Goal: Information Seeking & Learning: Find specific fact

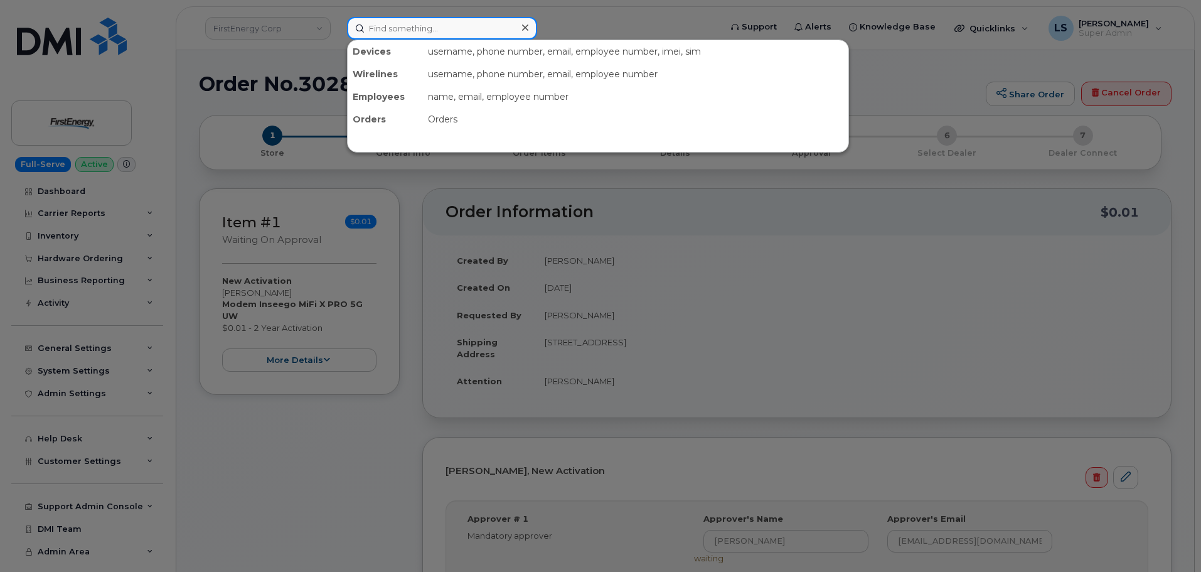
drag, startPoint x: 435, startPoint y: 26, endPoint x: 426, endPoint y: 28, distance: 9.0
click at [430, 25] on input at bounding box center [442, 28] width 190 height 23
paste input "[PERSON_NAME]"
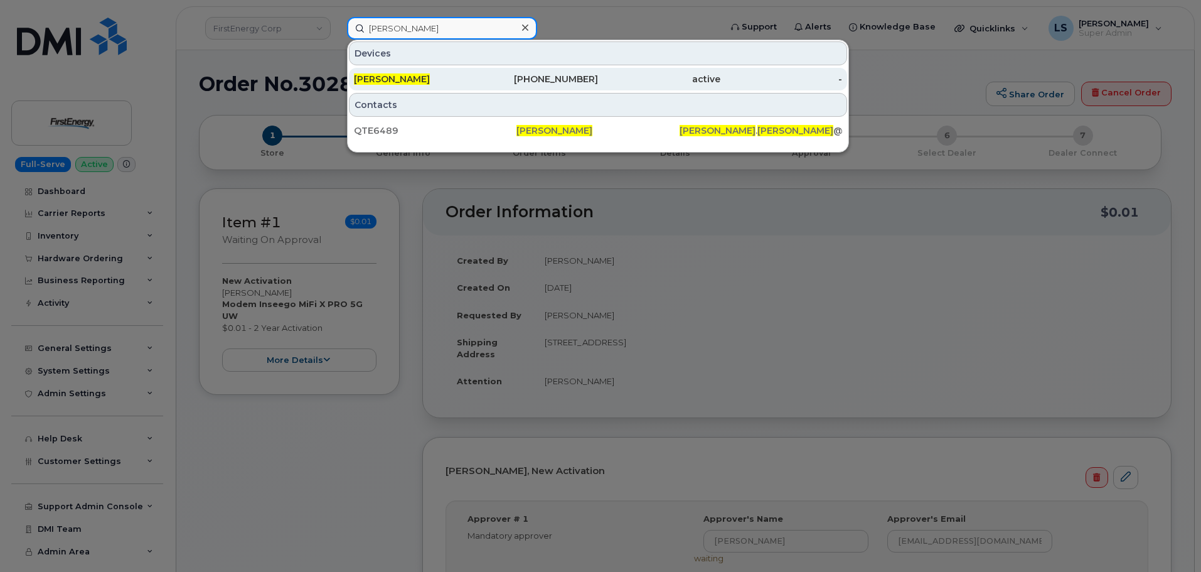
type input "[PERSON_NAME]"
click at [449, 85] on div "[PERSON_NAME]" at bounding box center [415, 79] width 122 height 13
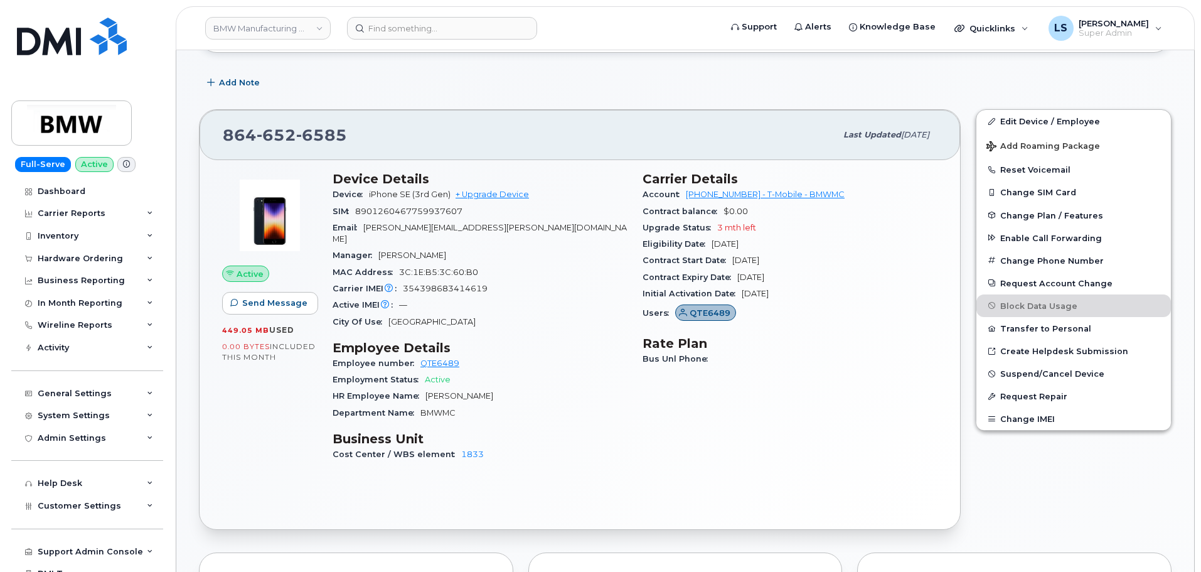
scroll to position [188, 0]
click at [731, 223] on span "3 mth left" at bounding box center [736, 225] width 39 height 9
click at [731, 222] on span "3 mth left" at bounding box center [736, 225] width 39 height 9
drag, startPoint x: 488, startPoint y: 277, endPoint x: 492, endPoint y: 271, distance: 6.8
click at [492, 279] on div "Carrier IMEI Carrier IMEI is reported during the last billing cycle or change o…" at bounding box center [480, 287] width 295 height 16
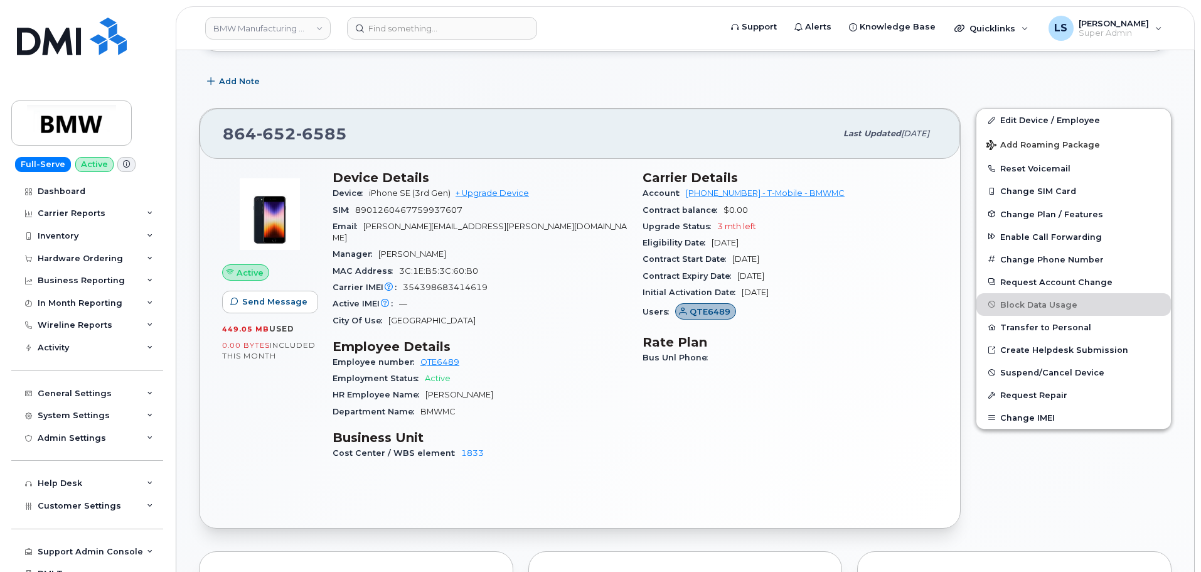
click at [483, 282] on span "354398683414619" at bounding box center [445, 286] width 85 height 9
click at [497, 296] on div "Active IMEI Active IMEI is refreshed daily with a delay of up to 48 hours follo…" at bounding box center [480, 304] width 295 height 16
click at [472, 282] on span "354398683414619" at bounding box center [445, 286] width 85 height 9
click at [474, 282] on span "354398683414619" at bounding box center [445, 286] width 85 height 9
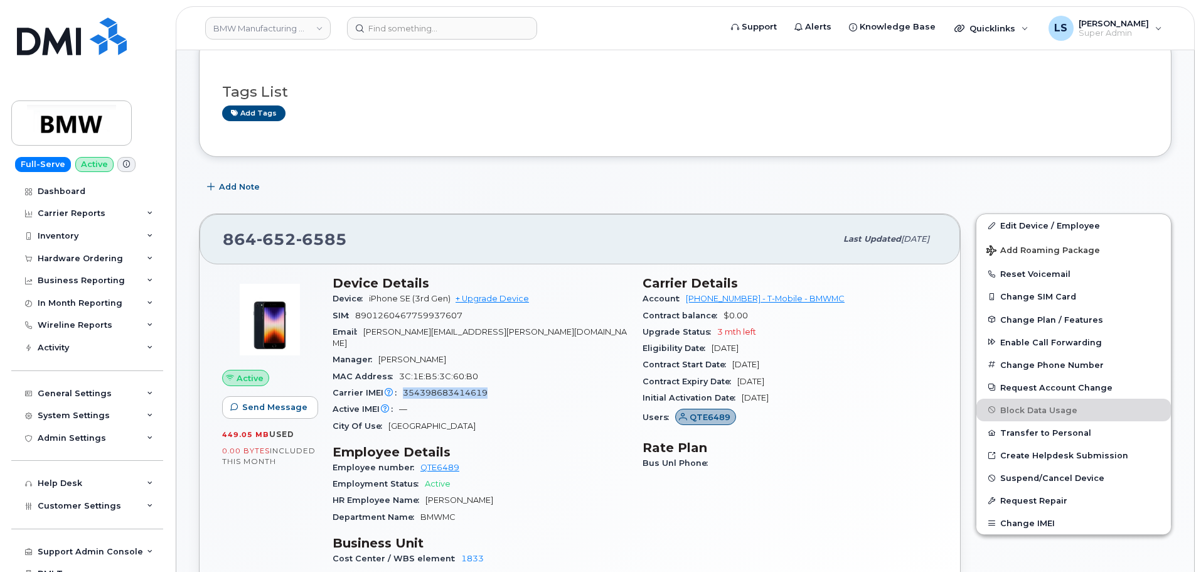
scroll to position [0, 0]
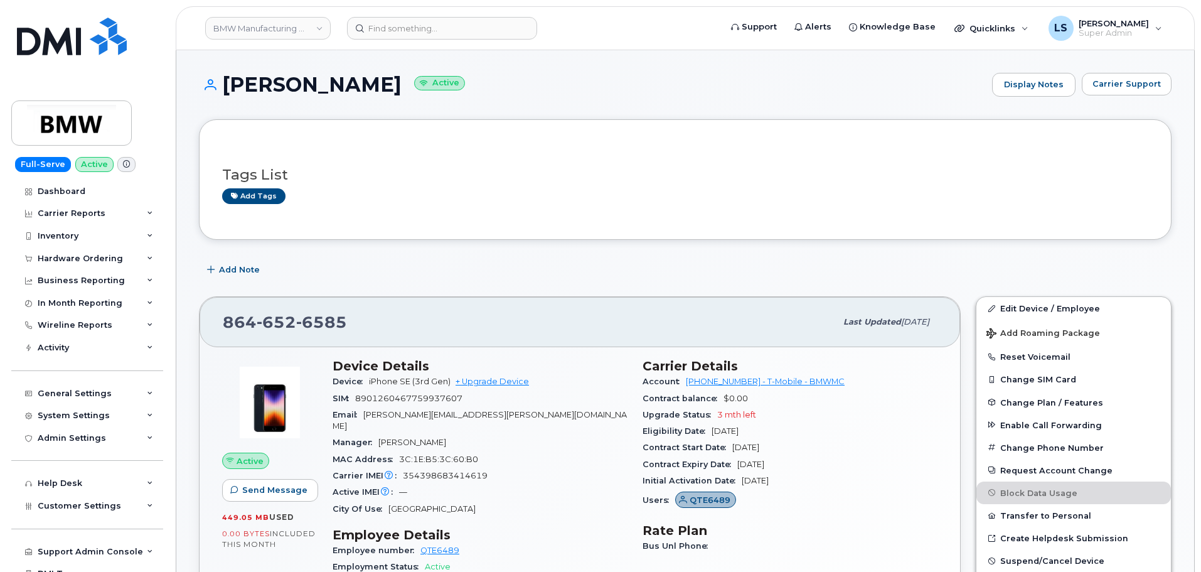
click at [555, 301] on div "[PHONE_NUMBER] Last updated [DATE]" at bounding box center [580, 322] width 760 height 50
drag, startPoint x: 712, startPoint y: 429, endPoint x: 768, endPoint y: 432, distance: 55.9
click at [768, 432] on div "Eligibility Date [DATE]" at bounding box center [789, 431] width 295 height 16
click at [750, 417] on span "3 mth left" at bounding box center [736, 414] width 39 height 9
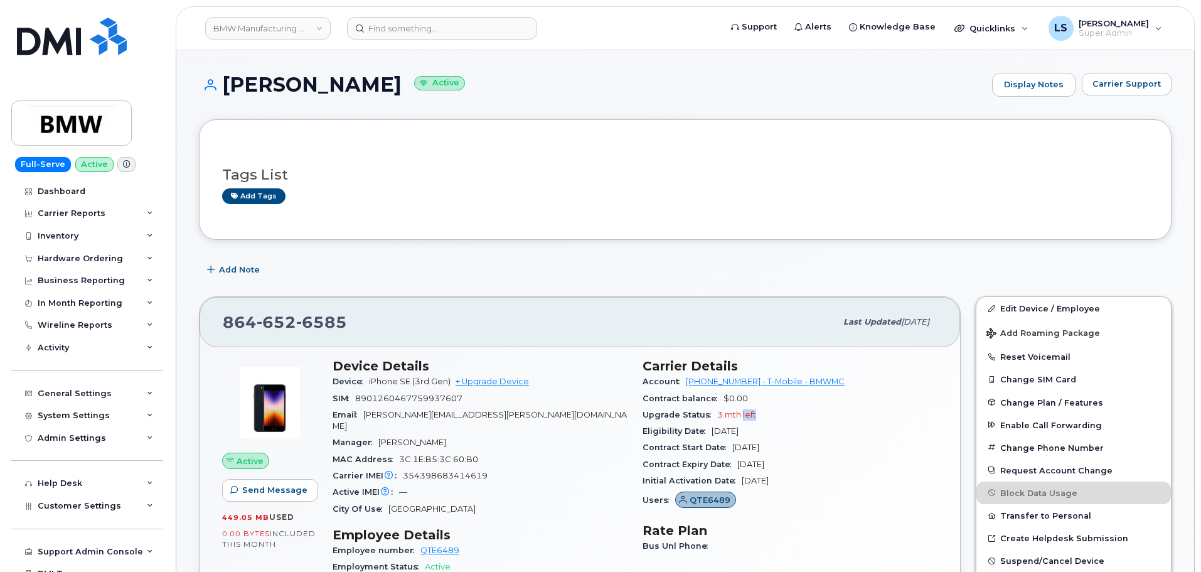
click at [750, 417] on span "3 mth left" at bounding box center [736, 414] width 39 height 9
click at [733, 411] on span "3 mth left" at bounding box center [736, 414] width 39 height 9
click at [733, 416] on span "3 mth left" at bounding box center [736, 414] width 39 height 9
click at [734, 415] on span "3 mth left" at bounding box center [736, 414] width 39 height 9
click at [750, 412] on span "3 mth left" at bounding box center [736, 414] width 39 height 9
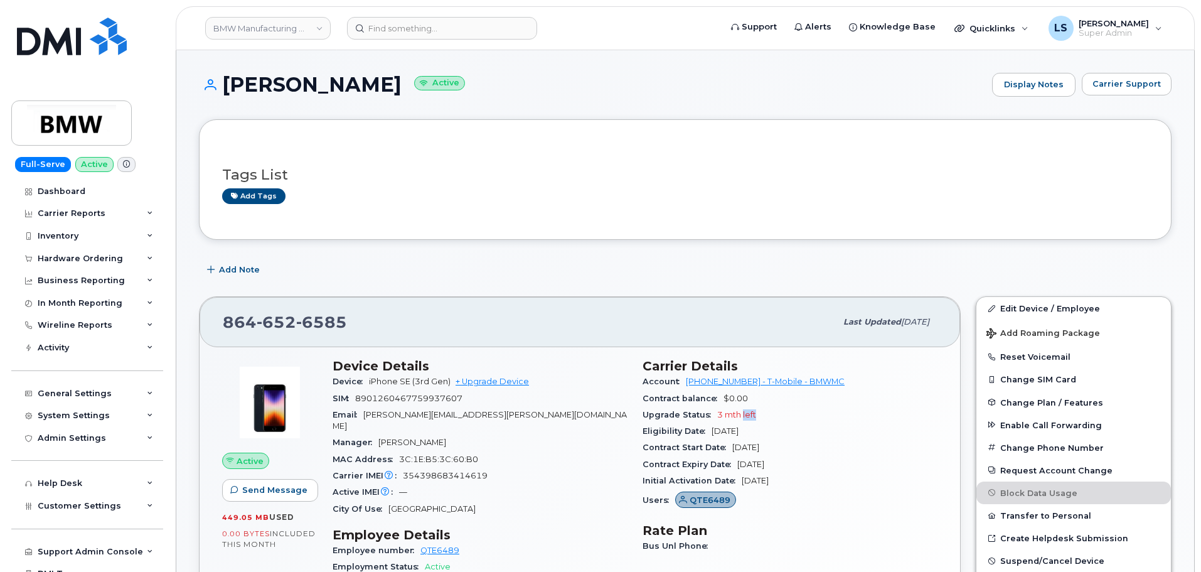
click at [750, 412] on span "3 mth left" at bounding box center [736, 414] width 39 height 9
click at [736, 416] on span "3 mth left" at bounding box center [736, 414] width 39 height 9
click at [748, 415] on span "3 mth left" at bounding box center [736, 414] width 39 height 9
click at [740, 414] on span "3 mth left" at bounding box center [736, 414] width 39 height 9
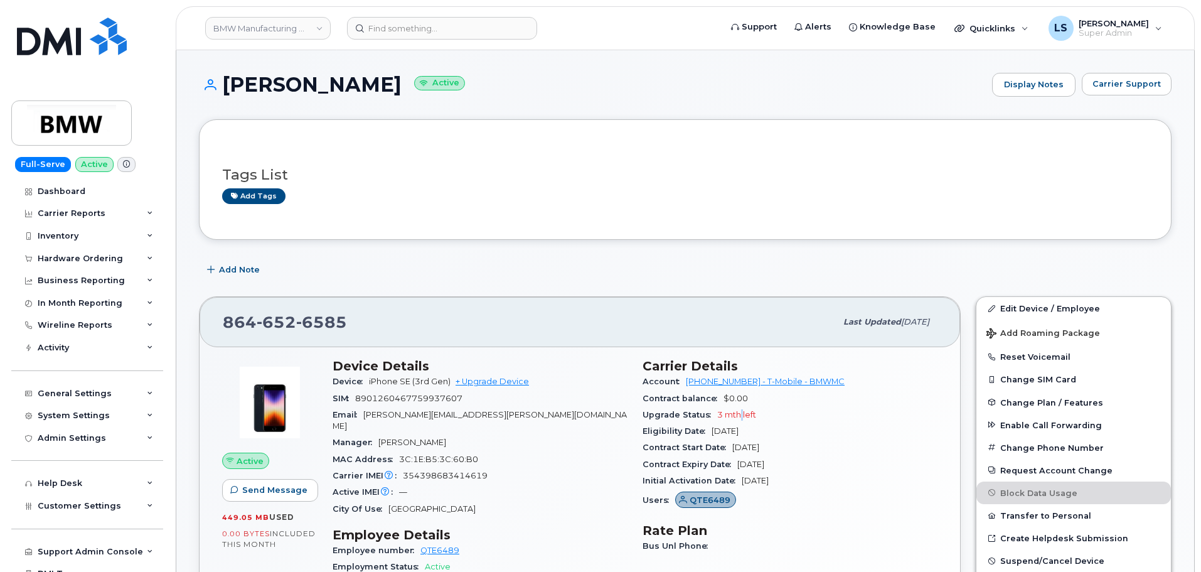
click at [740, 413] on span "3 mth left" at bounding box center [736, 414] width 39 height 9
click at [725, 417] on span "3 mth left" at bounding box center [736, 414] width 39 height 9
drag, startPoint x: 759, startPoint y: 215, endPoint x: 758, endPoint y: 223, distance: 8.3
click at [759, 222] on div "Tags List Add tags" at bounding box center [685, 179] width 972 height 120
